Goal: Navigation & Orientation: Locate item on page

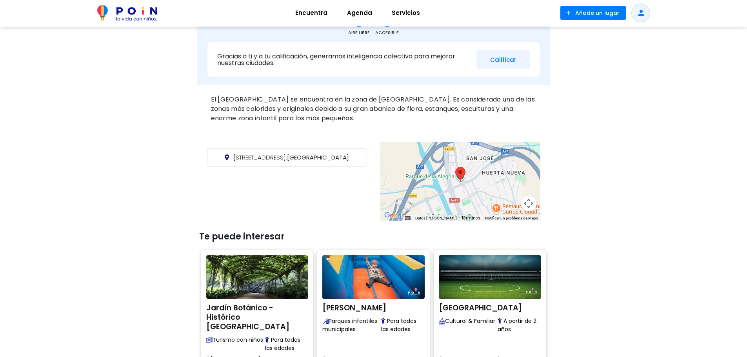
scroll to position [262, 0]
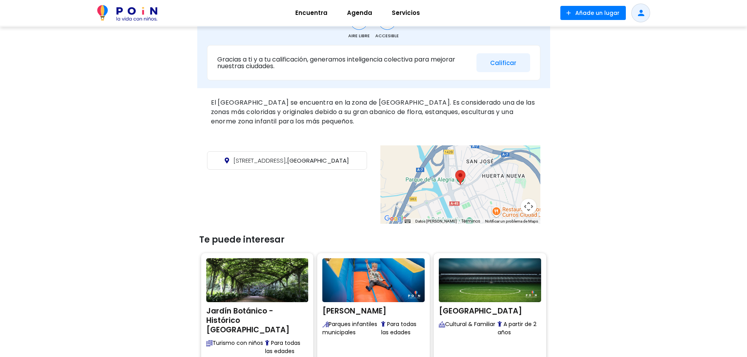
click at [456, 170] on area at bounding box center [456, 170] width 0 height 0
click at [528, 205] on button "Controles de visualización del mapa" at bounding box center [529, 207] width 16 height 16
click at [456, 170] on area at bounding box center [456, 170] width 0 height 0
drag, startPoint x: 528, startPoint y: 206, endPoint x: 520, endPoint y: 208, distance: 7.9
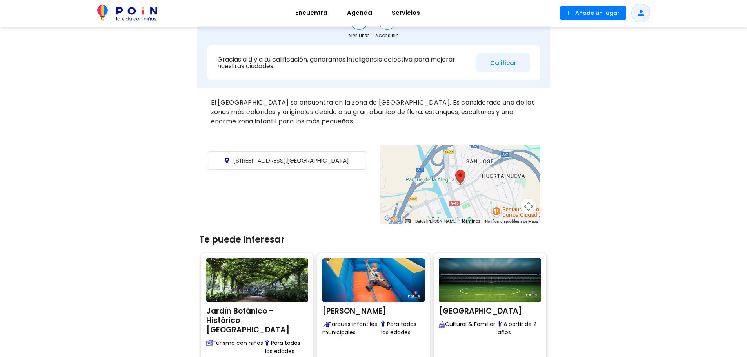
click at [527, 206] on button "Controles de visualización del mapa" at bounding box center [529, 207] width 16 height 16
click at [444, 213] on div at bounding box center [461, 185] width 160 height 78
click at [446, 211] on div at bounding box center [461, 185] width 160 height 78
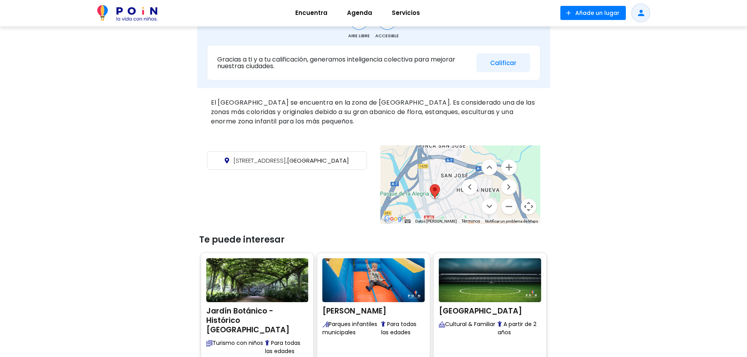
drag, startPoint x: 438, startPoint y: 168, endPoint x: 416, endPoint y: 179, distance: 24.7
click at [414, 175] on div at bounding box center [461, 185] width 160 height 78
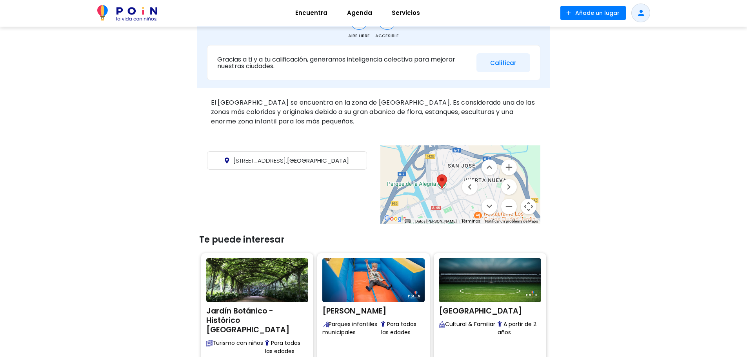
click at [437, 175] on area at bounding box center [437, 175] width 0 height 0
click at [438, 176] on area at bounding box center [438, 176] width 0 height 0
click at [438, 177] on area at bounding box center [438, 177] width 0 height 0
drag, startPoint x: 445, startPoint y: 184, endPoint x: 448, endPoint y: 197, distance: 14.0
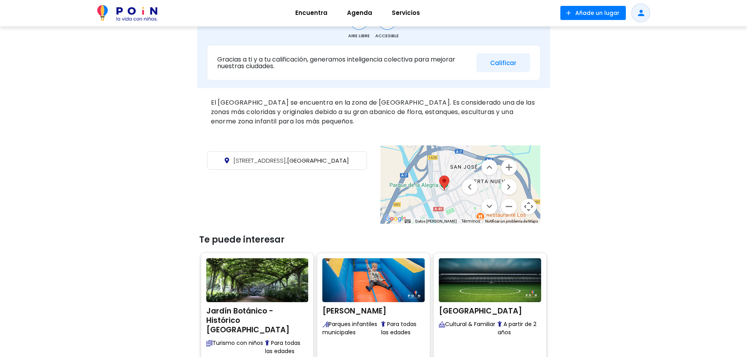
click at [439, 176] on area at bounding box center [439, 176] width 0 height 0
click at [439, 177] on area at bounding box center [439, 177] width 0 height 0
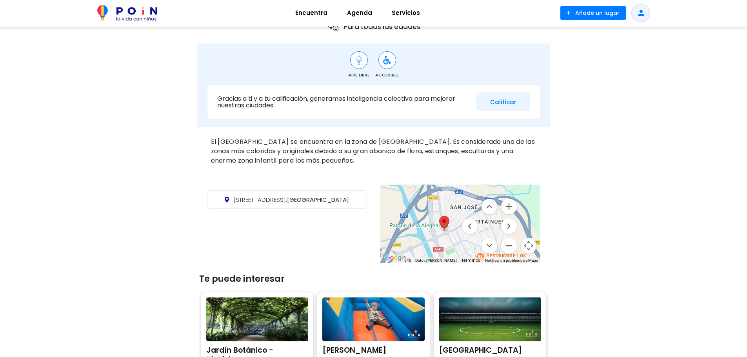
scroll to position [229, 0]
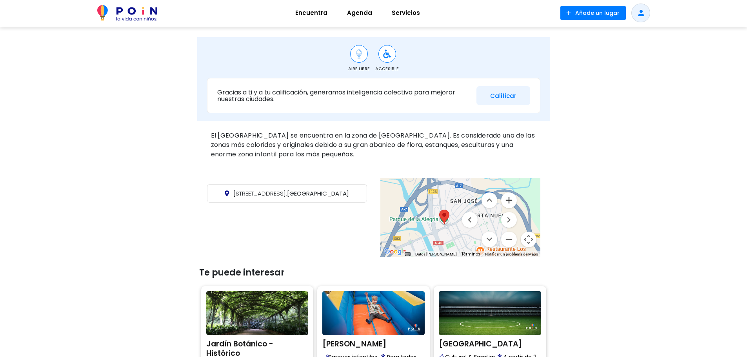
click at [509, 200] on button "Ampliar" at bounding box center [509, 201] width 16 height 16
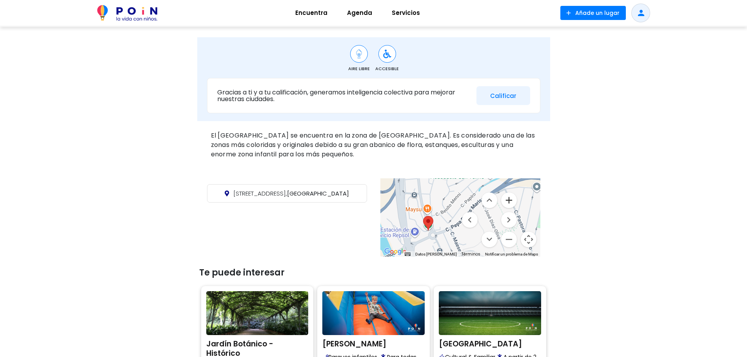
click at [510, 198] on button "Ampliar" at bounding box center [509, 201] width 16 height 16
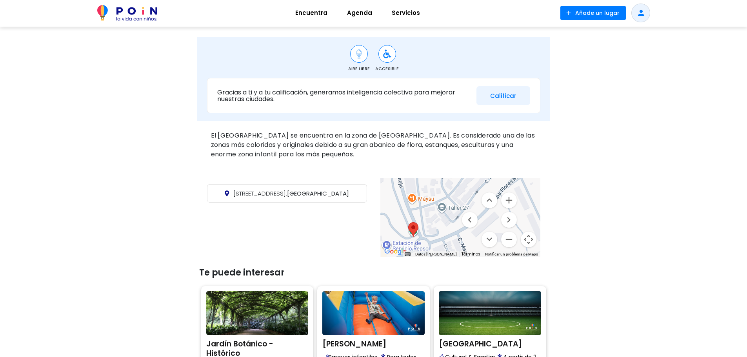
drag, startPoint x: 429, startPoint y: 229, endPoint x: 438, endPoint y: 225, distance: 9.8
click at [438, 225] on div at bounding box center [461, 218] width 160 height 78
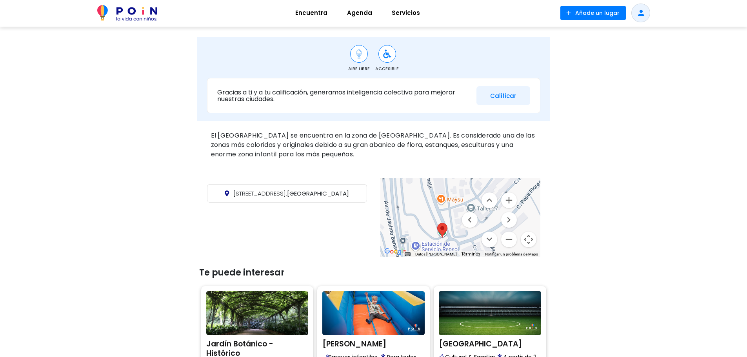
drag, startPoint x: 428, startPoint y: 228, endPoint x: 441, endPoint y: 233, distance: 14.5
click at [455, 230] on div at bounding box center [461, 218] width 160 height 78
click at [431, 238] on div at bounding box center [461, 218] width 160 height 78
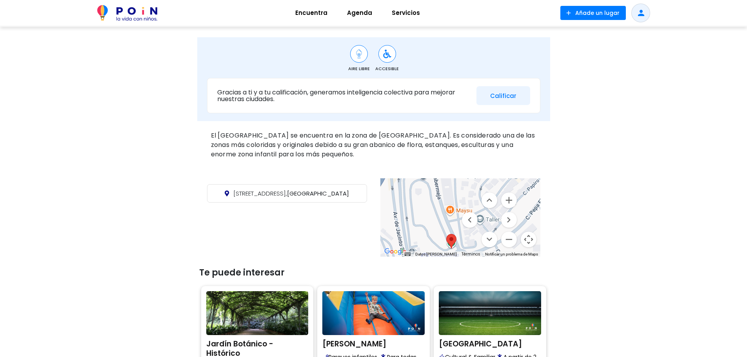
drag, startPoint x: 425, startPoint y: 215, endPoint x: 432, endPoint y: 188, distance: 28.2
click at [432, 188] on div at bounding box center [461, 218] width 160 height 78
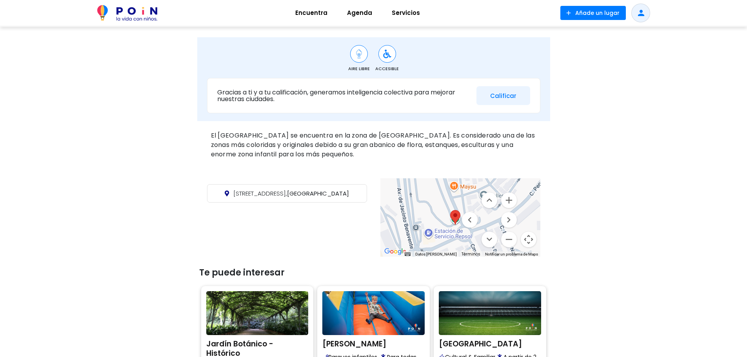
drag, startPoint x: 412, startPoint y: 202, endPoint x: 412, endPoint y: 194, distance: 8.6
click at [412, 194] on div at bounding box center [461, 218] width 160 height 78
drag, startPoint x: 406, startPoint y: 205, endPoint x: 407, endPoint y: 195, distance: 9.8
click at [408, 193] on div at bounding box center [461, 218] width 160 height 78
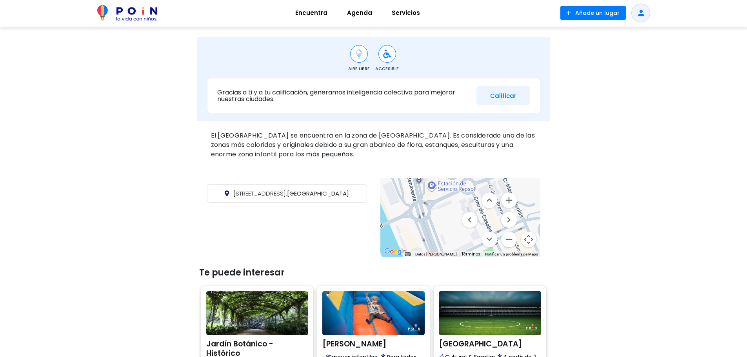
drag, startPoint x: 406, startPoint y: 212, endPoint x: 401, endPoint y: 213, distance: 5.3
click at [401, 213] on div at bounding box center [461, 218] width 160 height 78
